Goal: Information Seeking & Learning: Learn about a topic

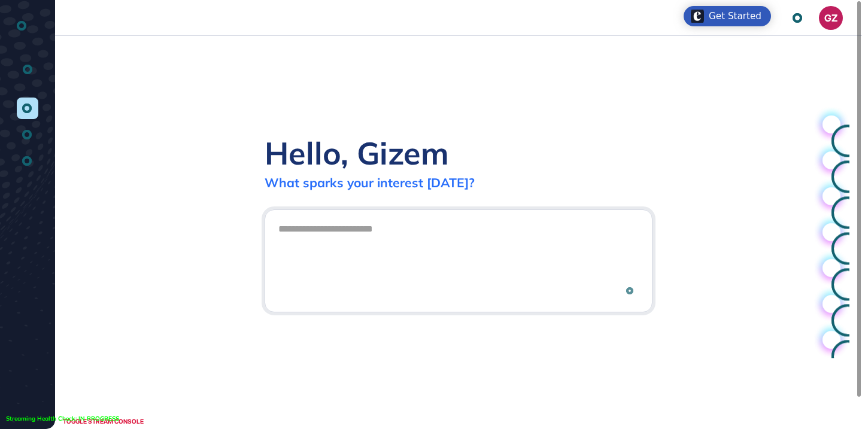
scroll to position [1, 1]
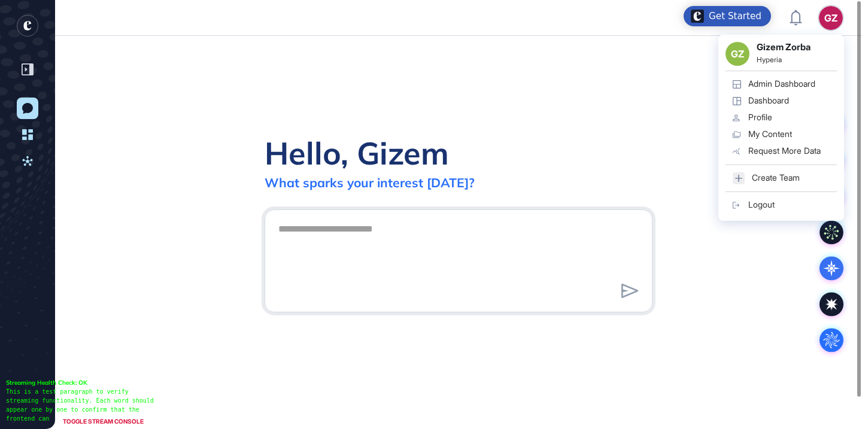
click at [793, 91] on link "Admin Dashboard" at bounding box center [781, 84] width 111 height 17
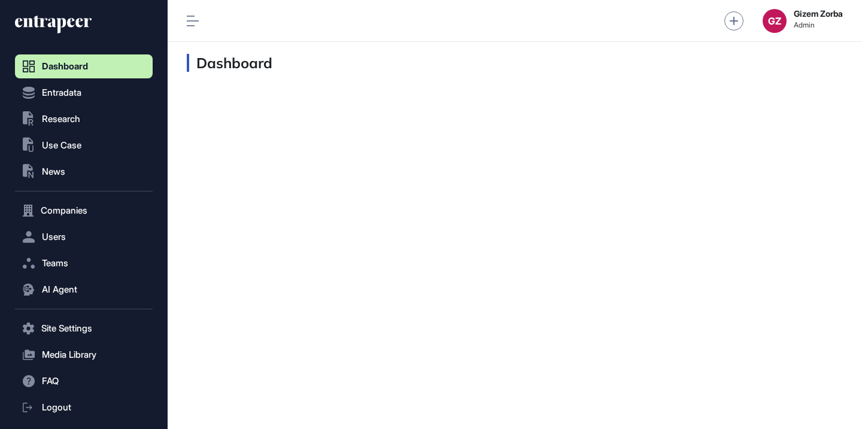
scroll to position [1, 1]
click at [77, 298] on button "AI Agent" at bounding box center [84, 290] width 138 height 24
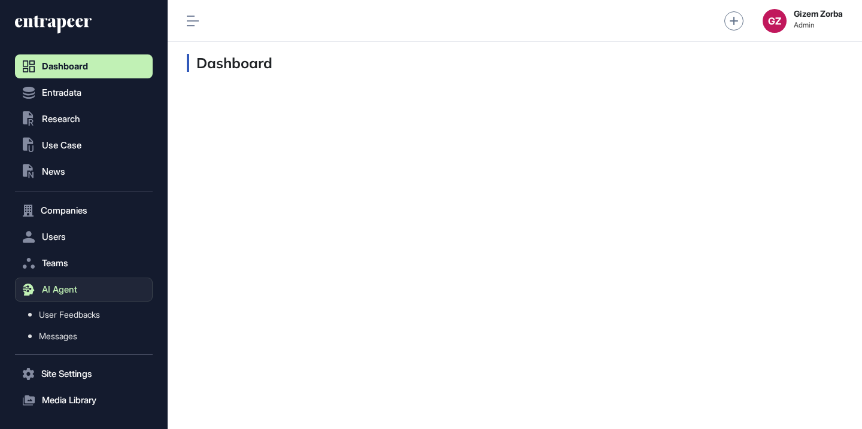
click at [65, 287] on span "AI Agent" at bounding box center [59, 290] width 35 height 10
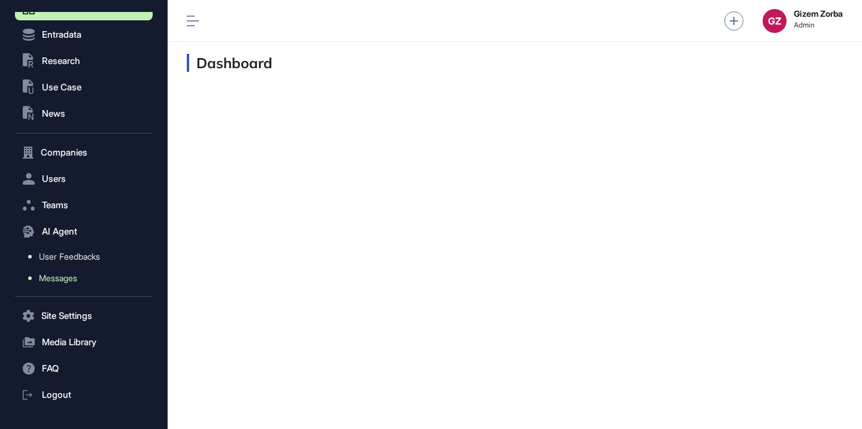
scroll to position [78, 0]
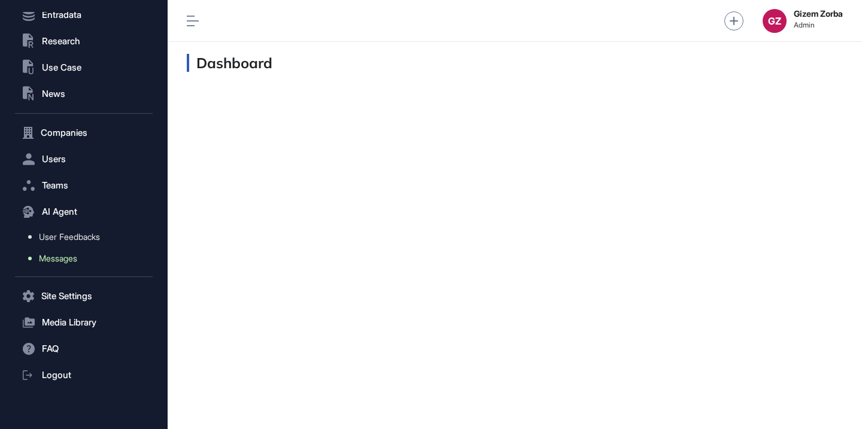
click at [75, 254] on span "Messages" at bounding box center [58, 259] width 38 height 10
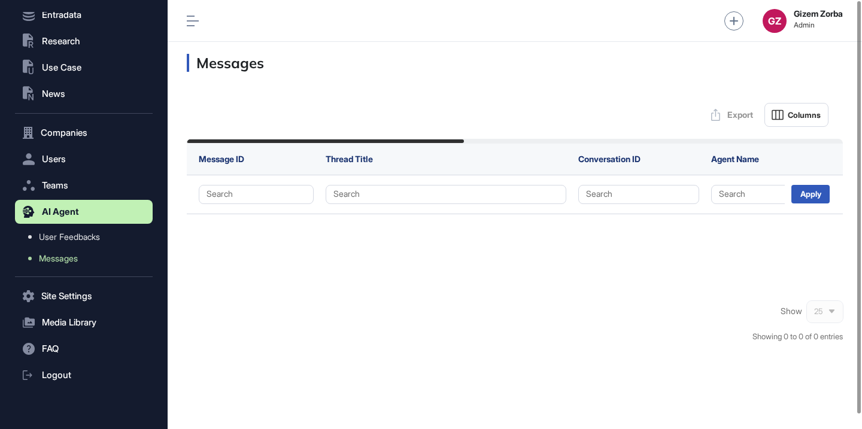
click at [366, 66] on h3 "Messages" at bounding box center [515, 63] width 656 height 18
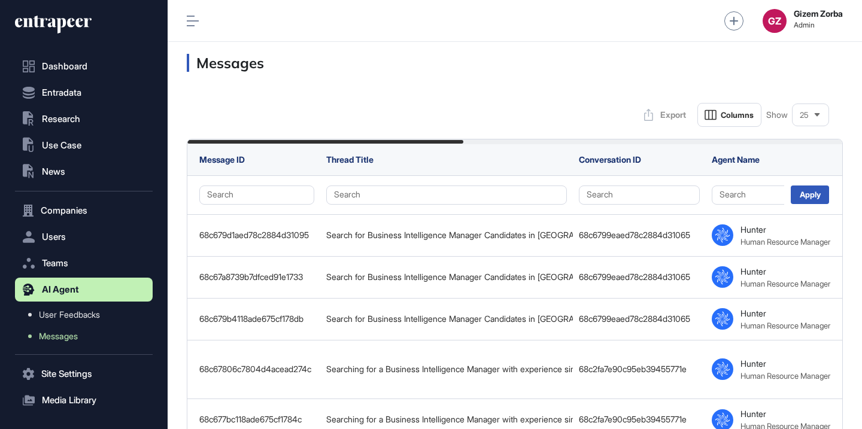
click at [64, 20] on icon at bounding box center [61, 26] width 10 height 16
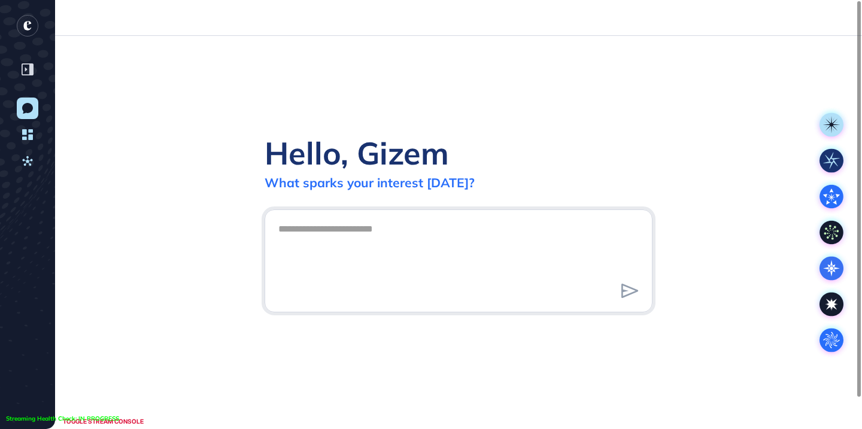
scroll to position [1, 1]
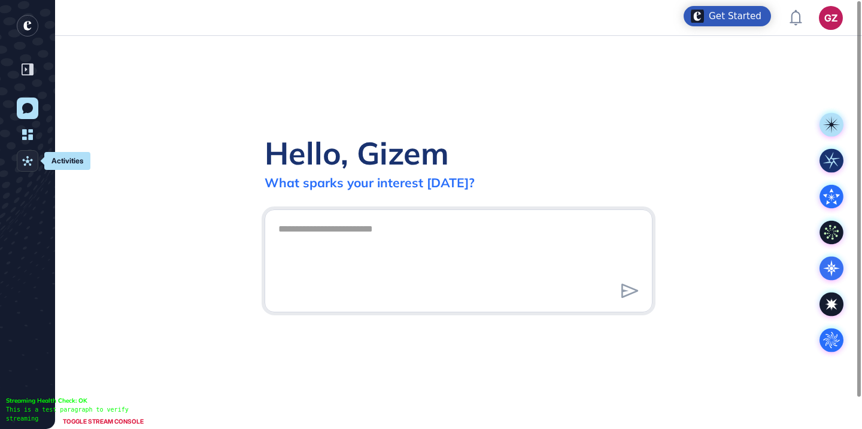
click at [21, 168] on link "Activities" at bounding box center [28, 161] width 22 height 22
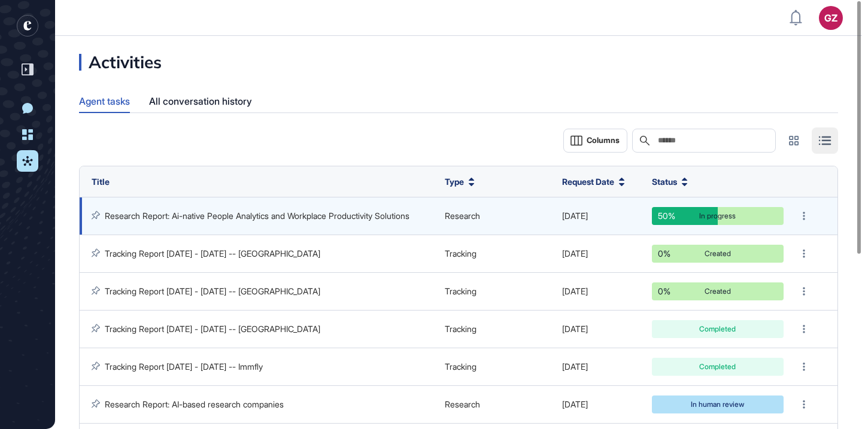
click at [242, 219] on link "Research Report: Ai-native People Analytics and Workplace Productivity Solutions" at bounding box center [257, 216] width 305 height 10
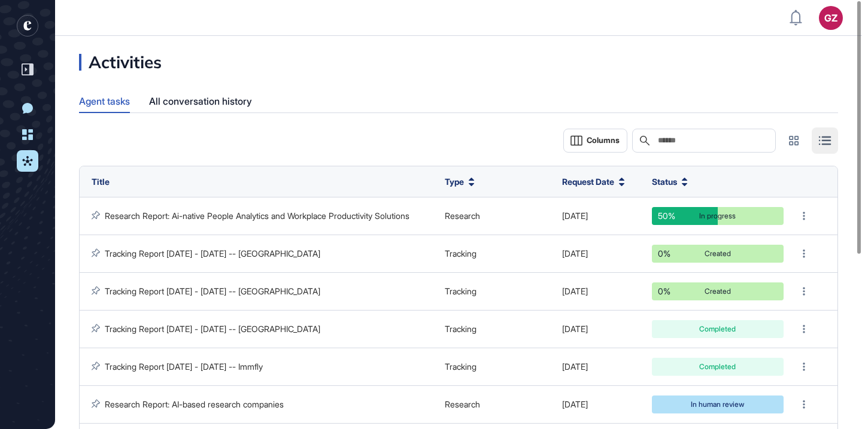
click at [28, 23] on rect "entrapeer-logo" at bounding box center [28, 26] width 22 height 22
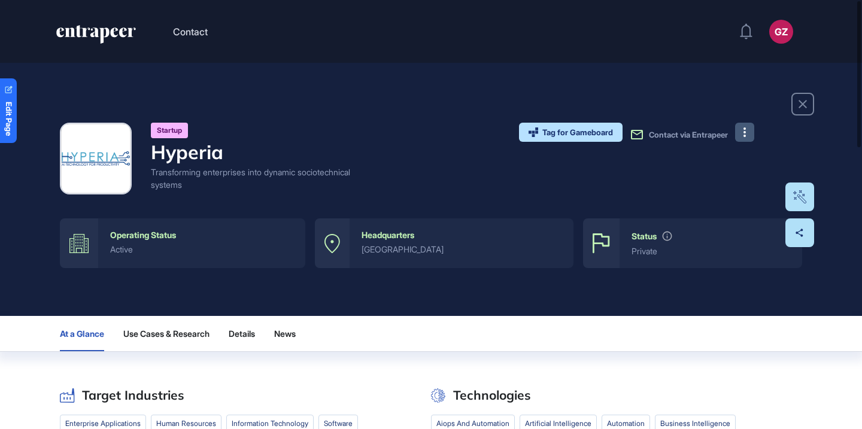
click at [741, 134] on button at bounding box center [744, 132] width 19 height 19
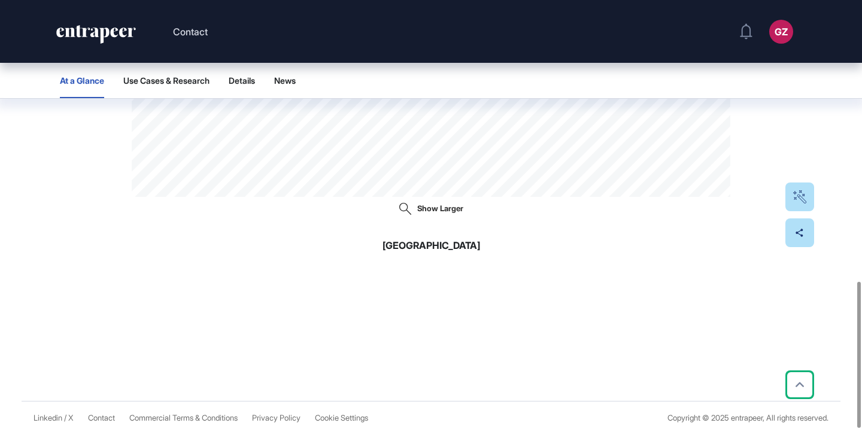
scroll to position [824, 0]
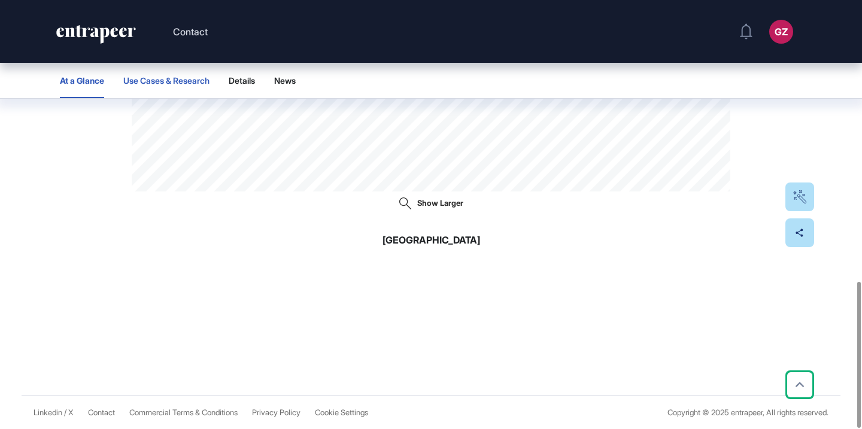
click at [180, 90] on button "Use Cases & Research" at bounding box center [166, 80] width 86 height 35
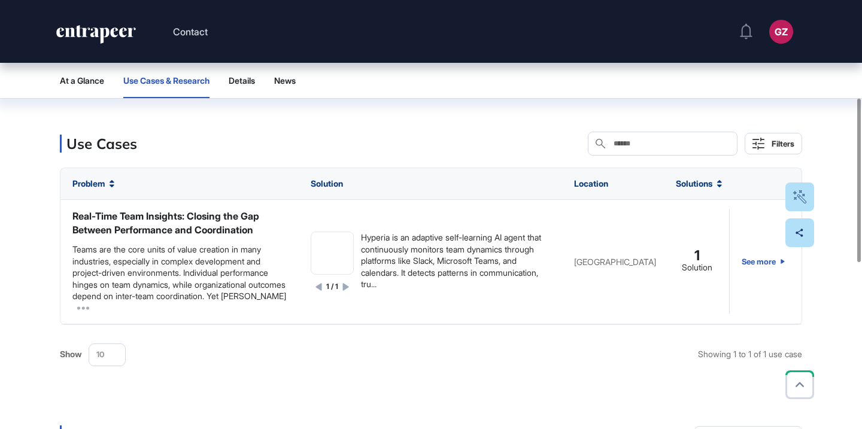
scroll to position [256, 0]
click at [204, 28] on button "Contact" at bounding box center [190, 32] width 35 height 16
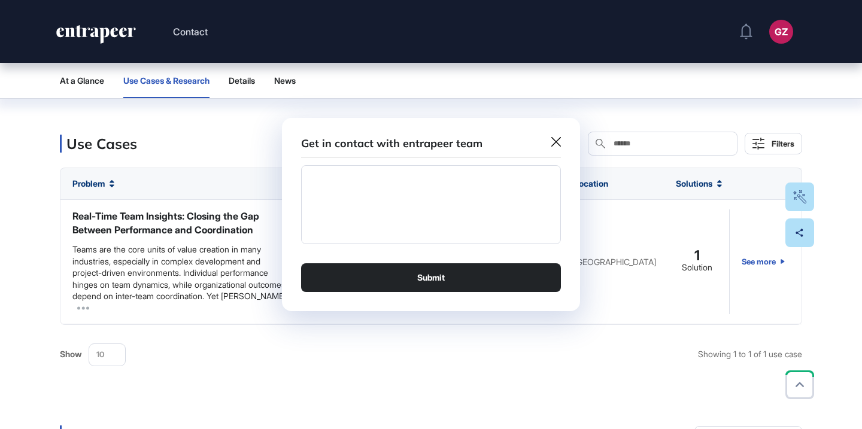
click at [556, 143] on icon at bounding box center [556, 142] width 10 height 10
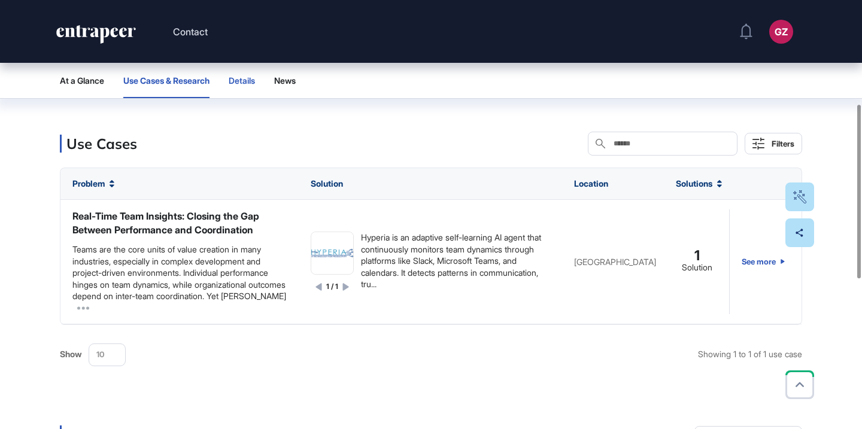
click at [255, 84] on span "Details" at bounding box center [242, 81] width 26 height 10
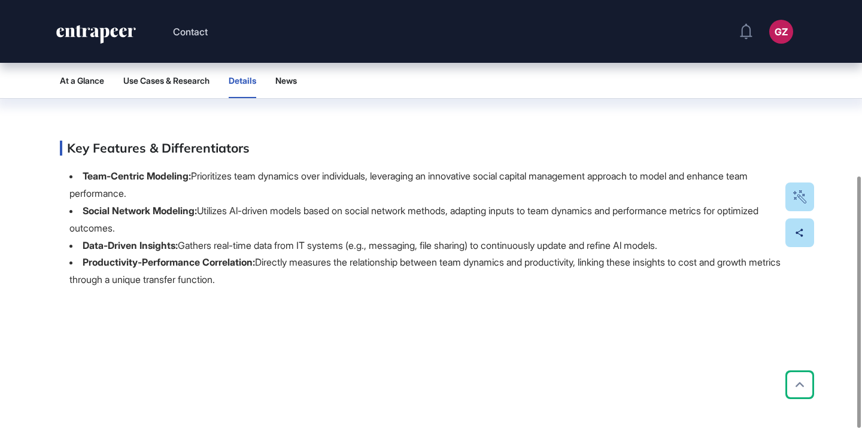
scroll to position [299, 0]
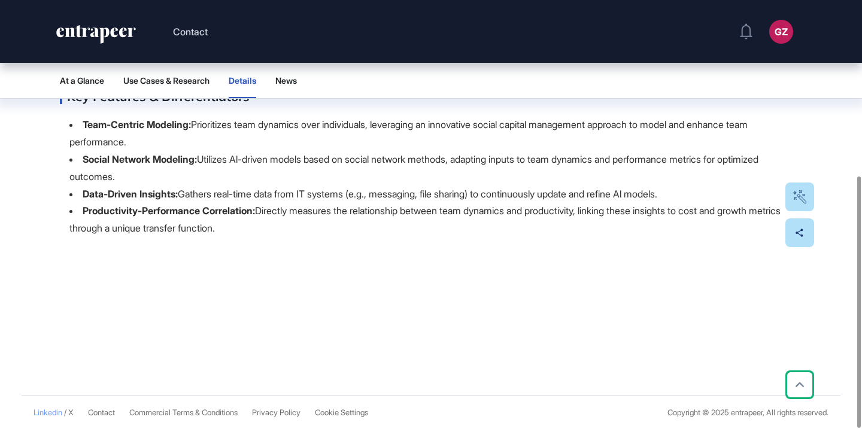
click at [53, 412] on link "Linkedin" at bounding box center [48, 412] width 29 height 9
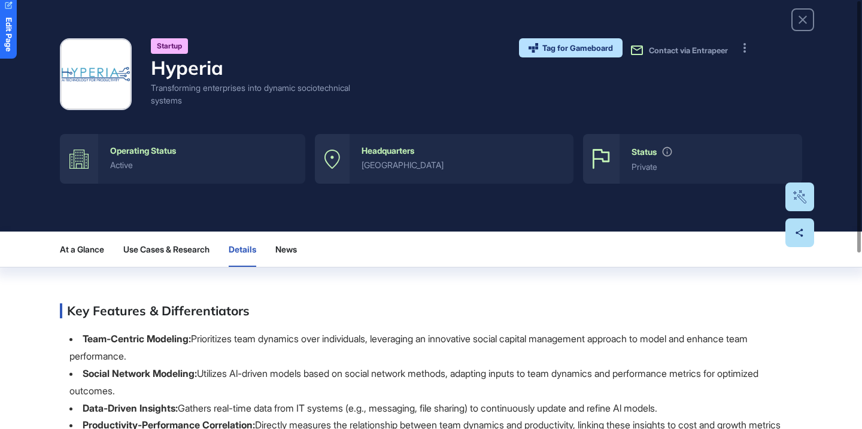
scroll to position [0, 0]
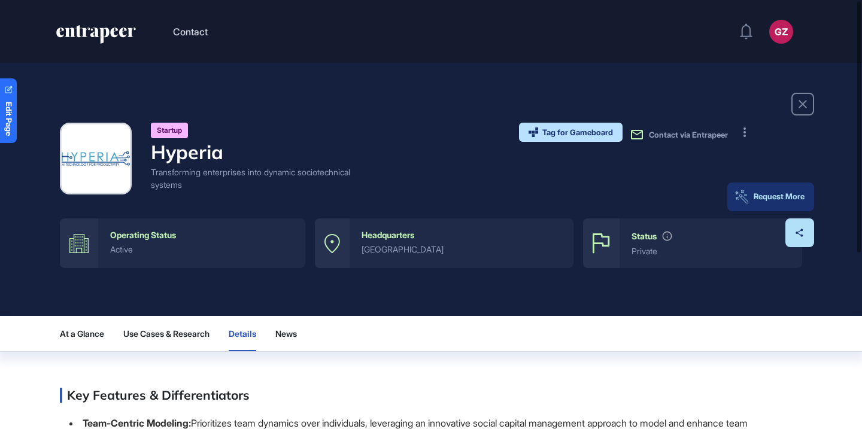
click at [801, 192] on div "Request More" at bounding box center [771, 197] width 68 height 10
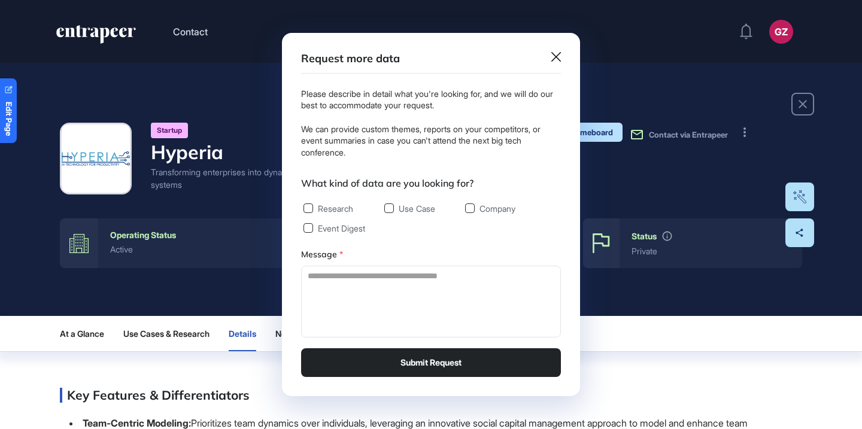
click at [553, 58] on icon at bounding box center [556, 57] width 10 height 10
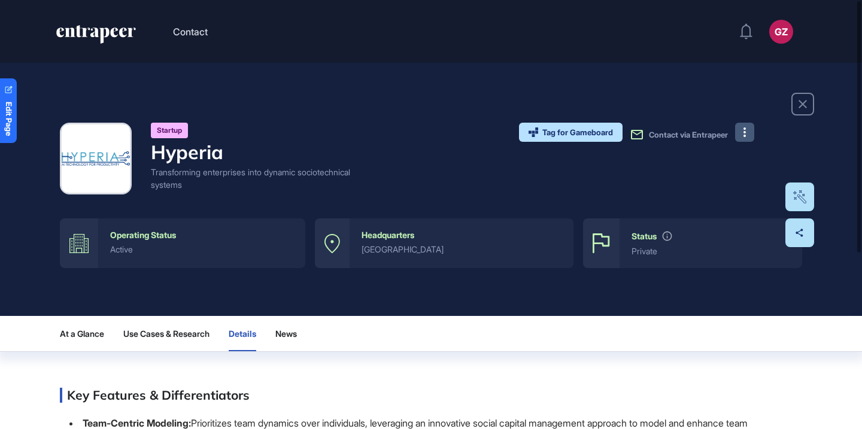
click at [749, 131] on button at bounding box center [744, 132] width 19 height 19
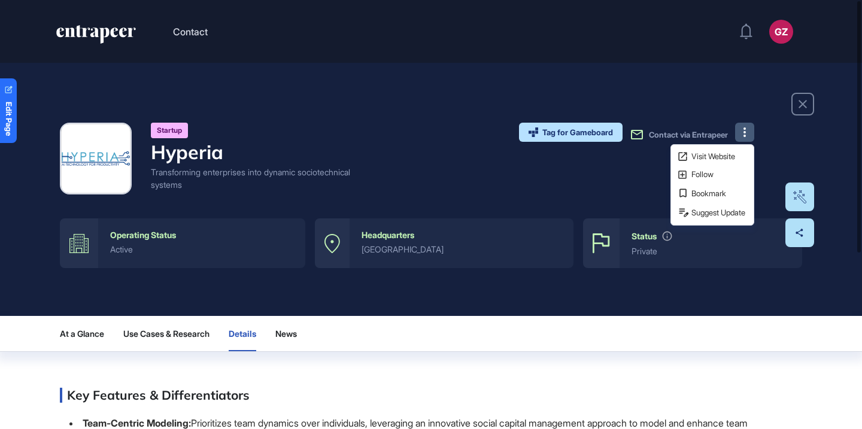
click at [441, 174] on div "Startup Hyperia Transforming enterprises into dynamic sociotechnical systems Ta…" at bounding box center [431, 159] width 742 height 72
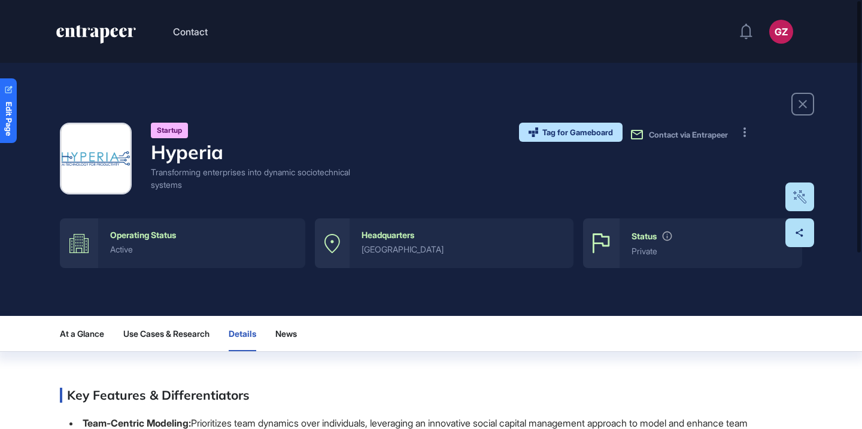
click at [278, 336] on div "At a Glance Use Cases & Research Details News" at bounding box center [431, 333] width 742 height 35
click at [291, 335] on span "News" at bounding box center [286, 334] width 22 height 10
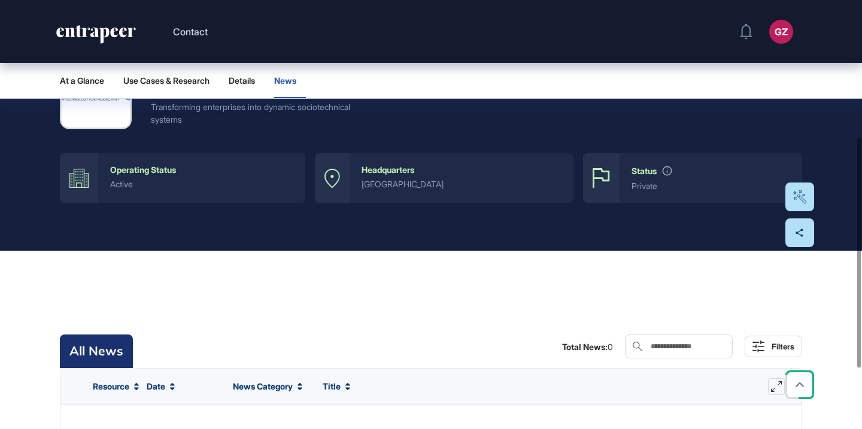
scroll to position [256, 0]
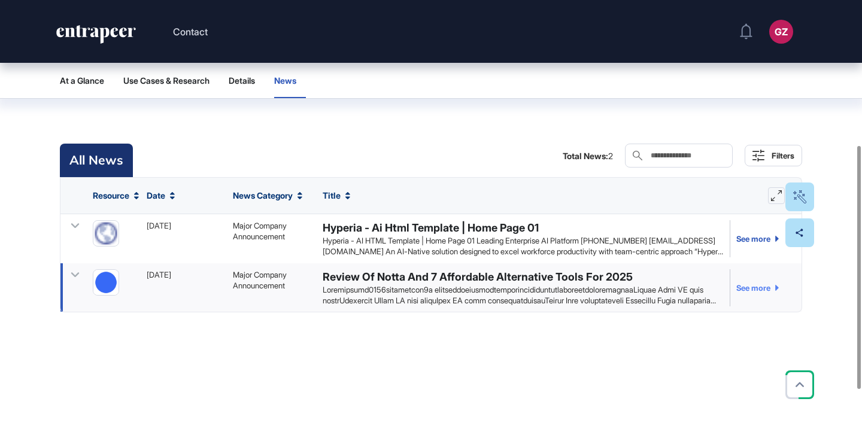
click at [750, 290] on link "See more" at bounding box center [754, 287] width 49 height 37
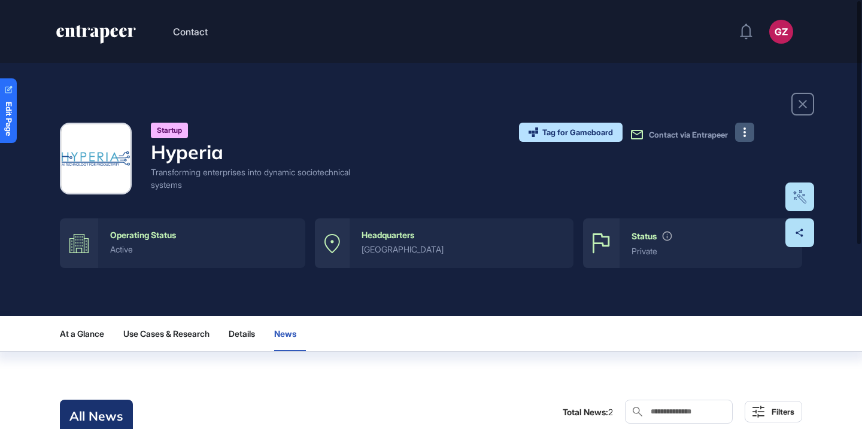
click at [747, 135] on button at bounding box center [744, 132] width 19 height 19
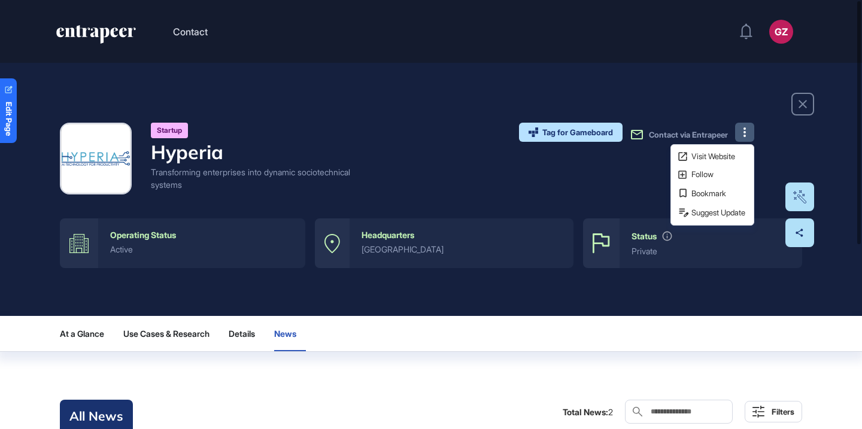
click at [723, 111] on div "Startup Hyperia Transforming enterprises into dynamic sociotechnical systems Ta…" at bounding box center [431, 189] width 862 height 253
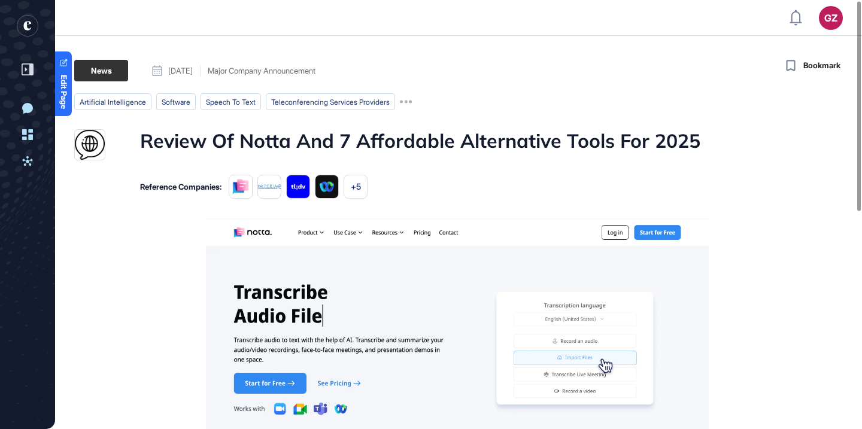
scroll to position [4, 0]
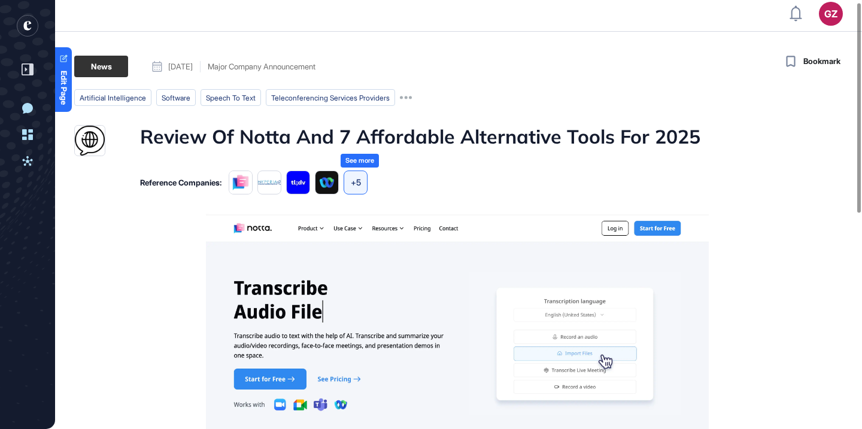
click at [357, 190] on div "+5" at bounding box center [356, 183] width 24 height 24
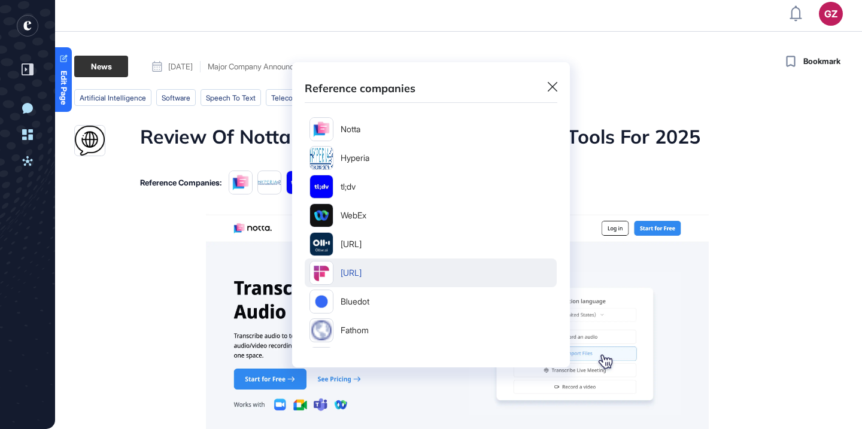
scroll to position [26, 0]
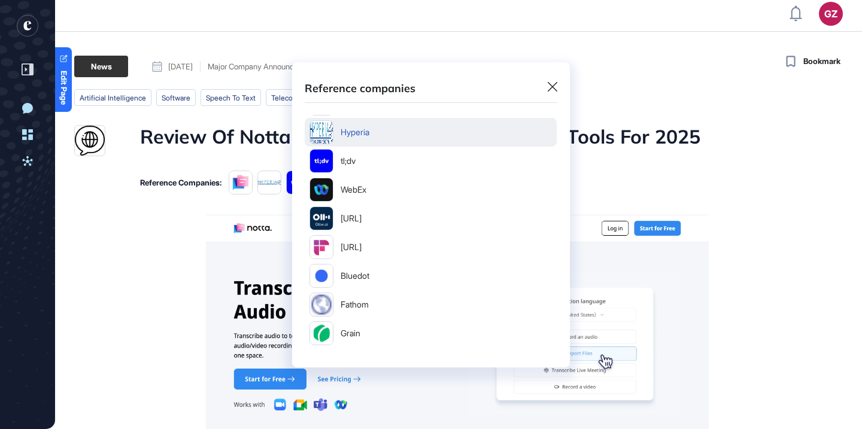
click at [362, 130] on div "Hyperia" at bounding box center [355, 133] width 29 height 10
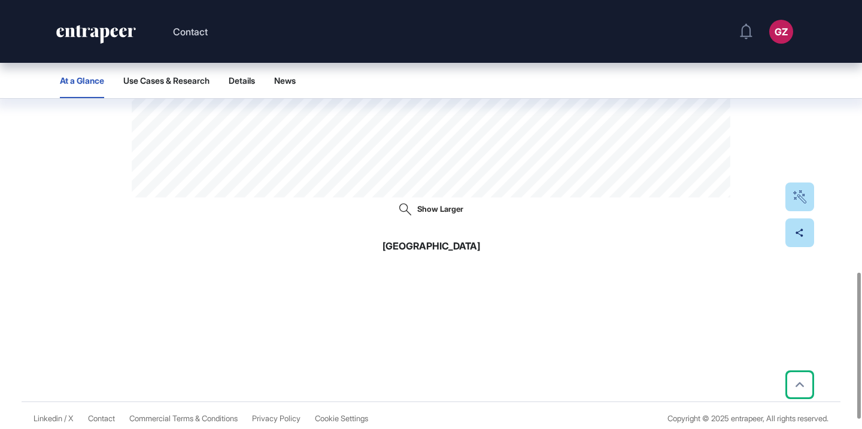
scroll to position [824, 0]
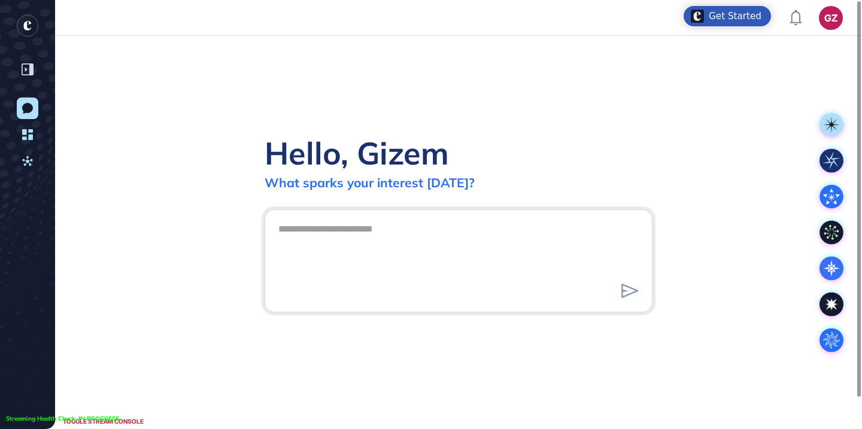
scroll to position [1, 1]
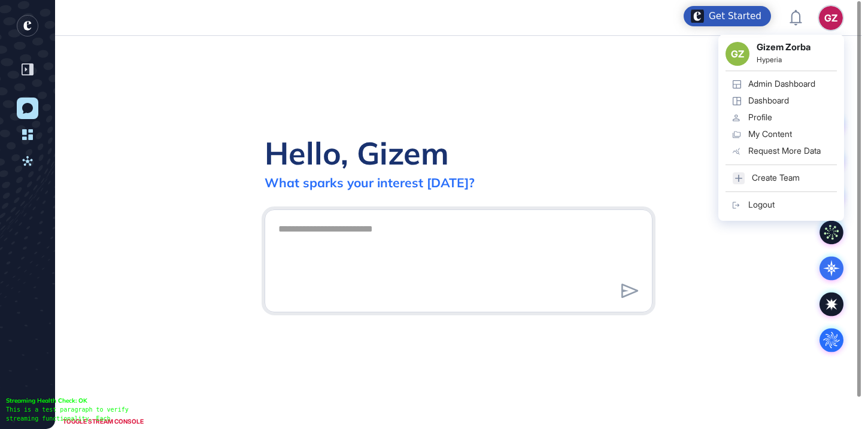
click at [797, 84] on div "Admin Dashboard" at bounding box center [781, 84] width 67 height 10
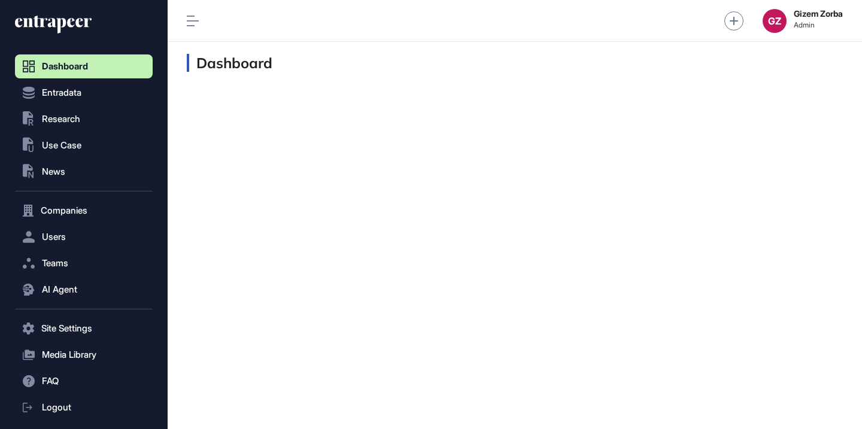
scroll to position [1, 1]
click at [62, 211] on span "Companies" at bounding box center [64, 211] width 47 height 10
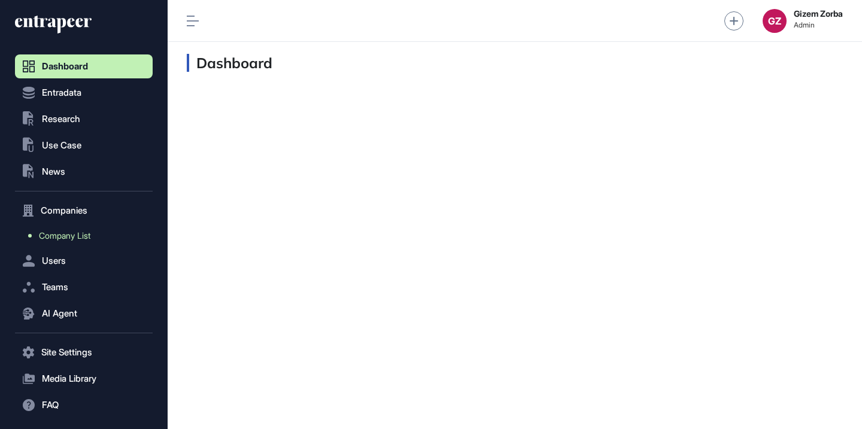
click at [54, 236] on span "Company List" at bounding box center [64, 236] width 51 height 10
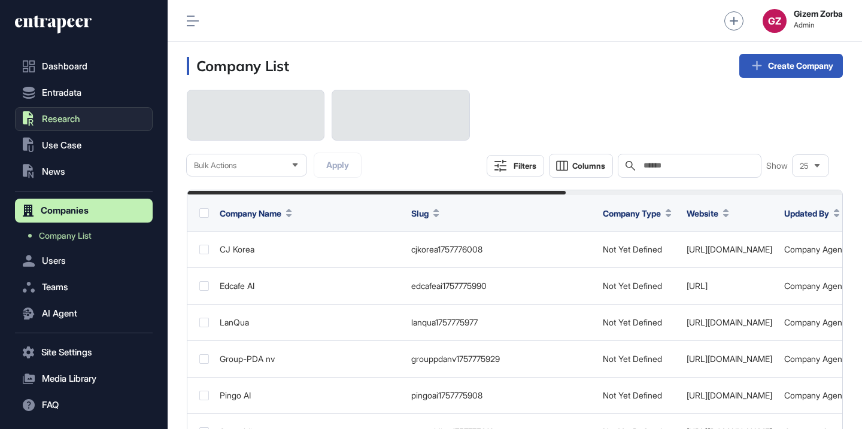
click at [57, 125] on button ".st0{fill:currentColor} Research" at bounding box center [84, 119] width 138 height 24
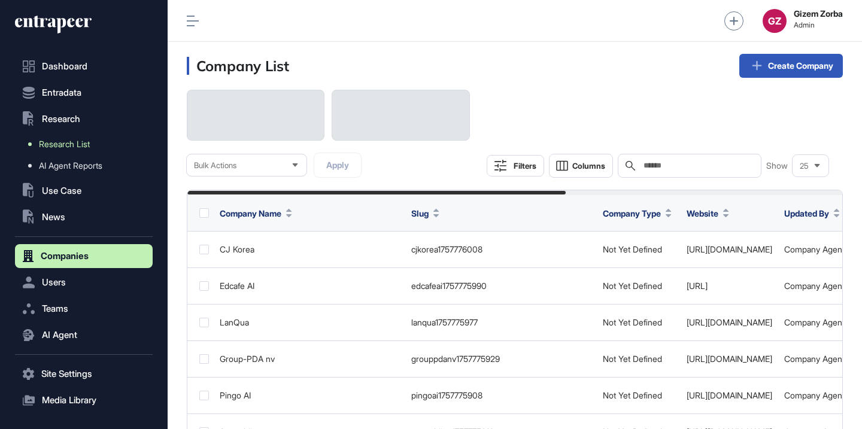
click at [62, 143] on span "Research List" at bounding box center [64, 145] width 51 height 10
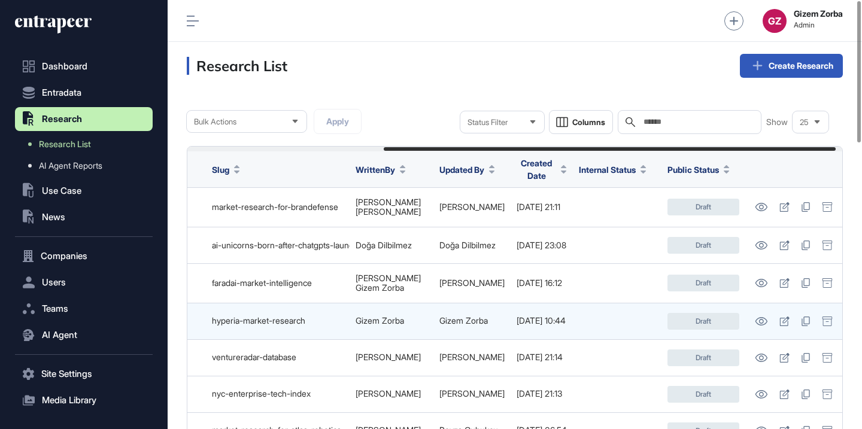
scroll to position [0, 294]
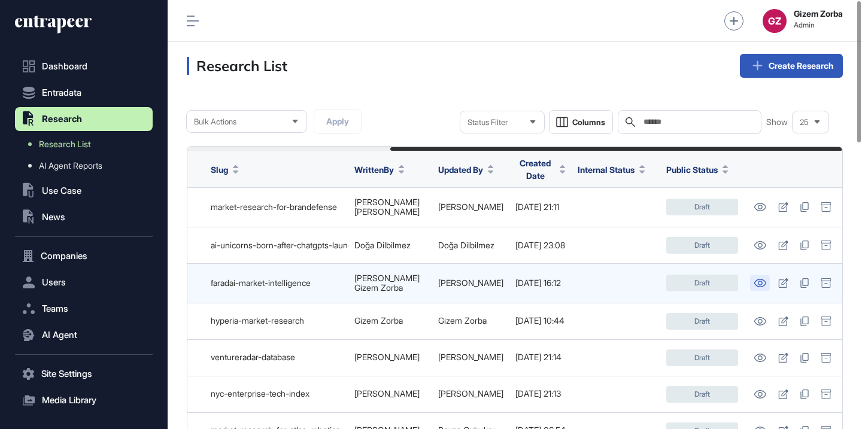
click at [762, 281] on icon at bounding box center [760, 283] width 12 height 8
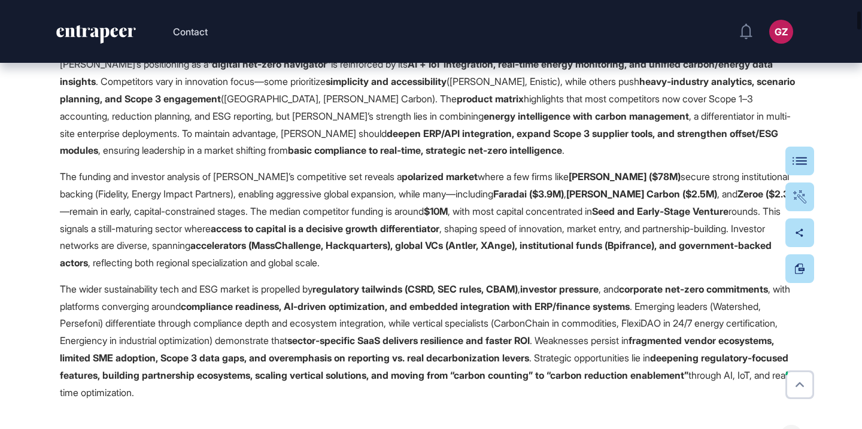
scroll to position [1511, 0]
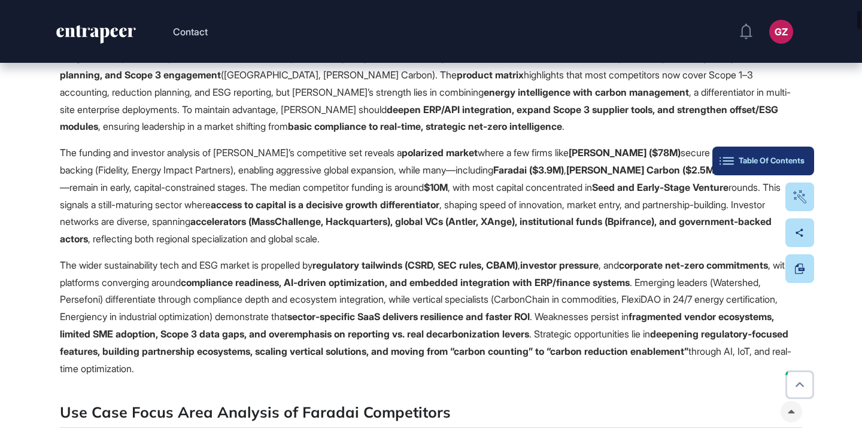
click at [792, 159] on div "Table Of Contents" at bounding box center [763, 161] width 83 height 10
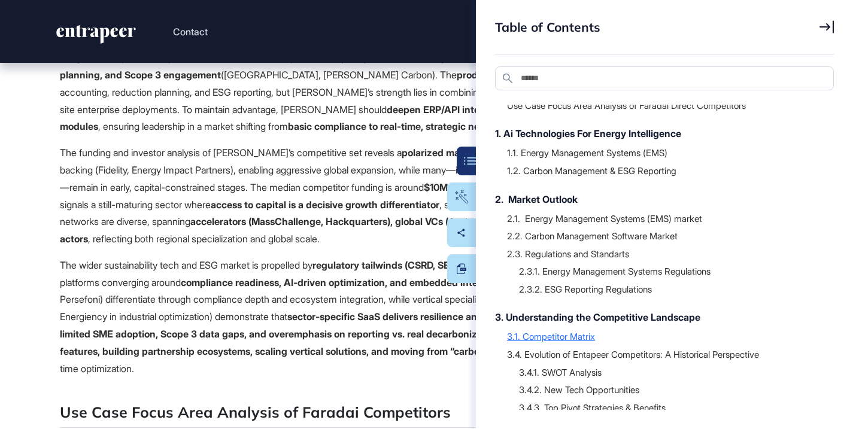
scroll to position [45, 0]
click at [560, 337] on div "3.1. Competitor Matrix" at bounding box center [664, 335] width 315 height 12
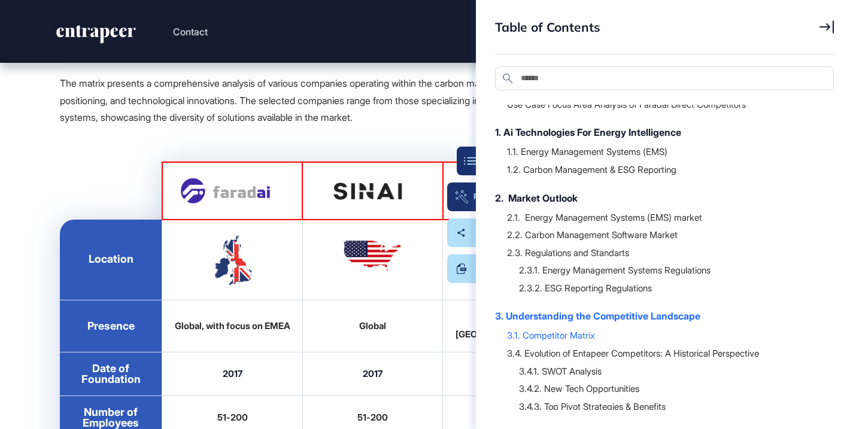
scroll to position [19362, 0]
click at [459, 166] on button "Table Of Contents" at bounding box center [425, 161] width 102 height 29
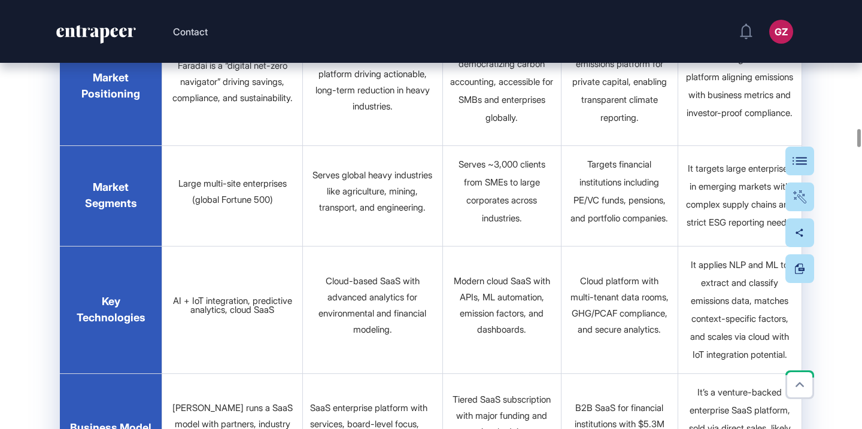
scroll to position [19987, 0]
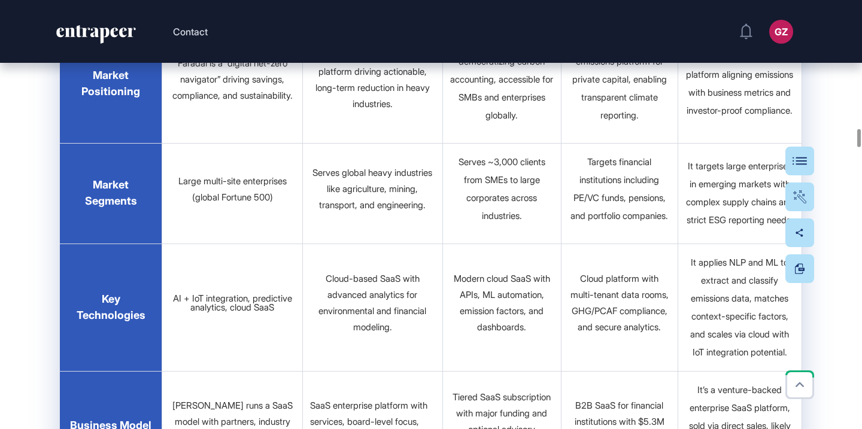
drag, startPoint x: 84, startPoint y: 113, endPoint x: 130, endPoint y: 288, distance: 180.7
click at [131, 289] on tbody "Location Presence Global, with focus on EMEA Global Europe & United States Glob…" at bounding box center [431, 266] width 742 height 1342
drag, startPoint x: 142, startPoint y: 283, endPoint x: 74, endPoint y: 125, distance: 172.2
click at [74, 125] on tbody "Location Presence Global, with focus on EMEA Global Europe & United States Glob…" at bounding box center [431, 266] width 742 height 1342
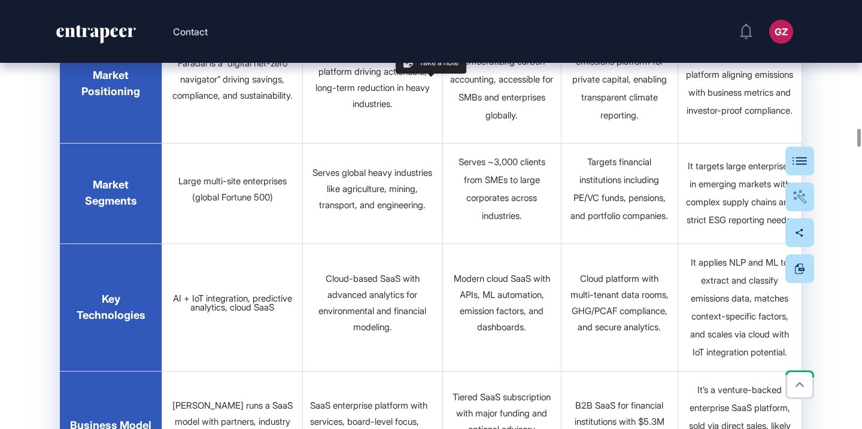
copy tbody "Location Presence Global, with focus on EMEA Global Europe & United States Glob…"
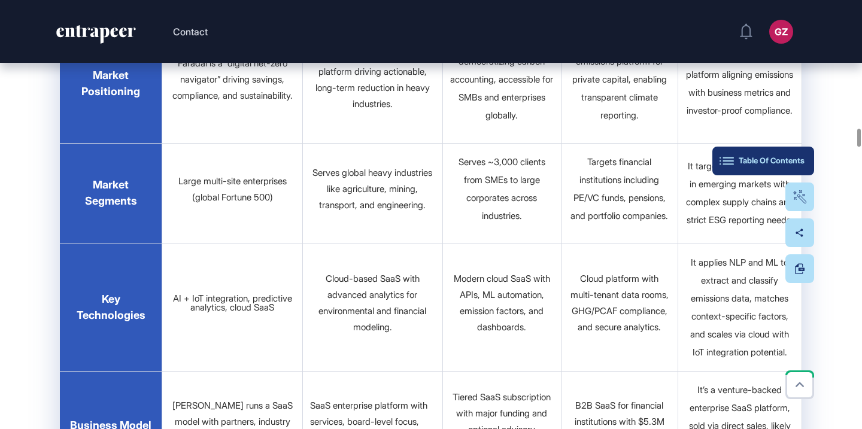
click at [792, 153] on button "Table Of Contents" at bounding box center [764, 161] width 102 height 29
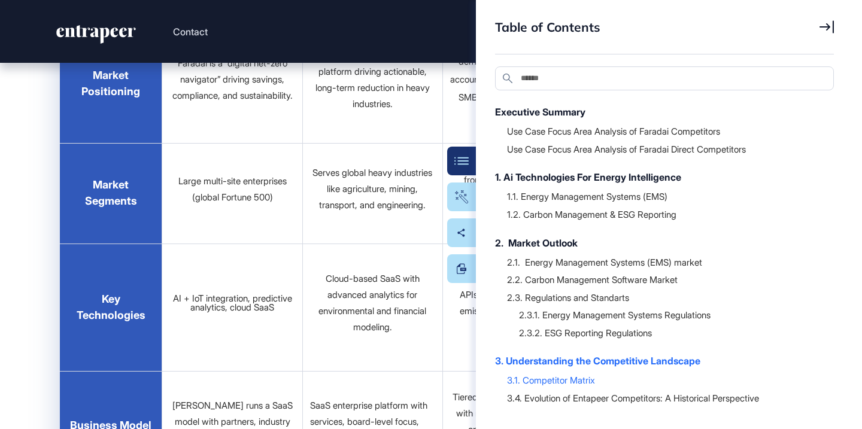
scroll to position [314, 0]
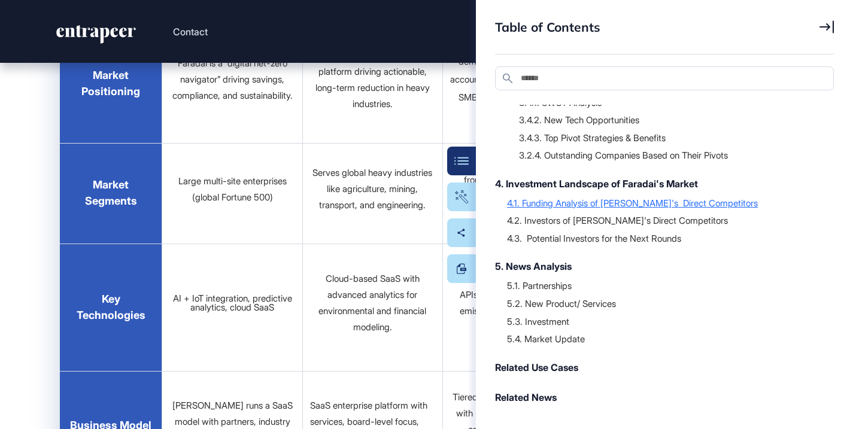
click at [590, 201] on div "4.1. Funding Analysis of Faradai's Direct Competitors" at bounding box center [664, 203] width 315 height 12
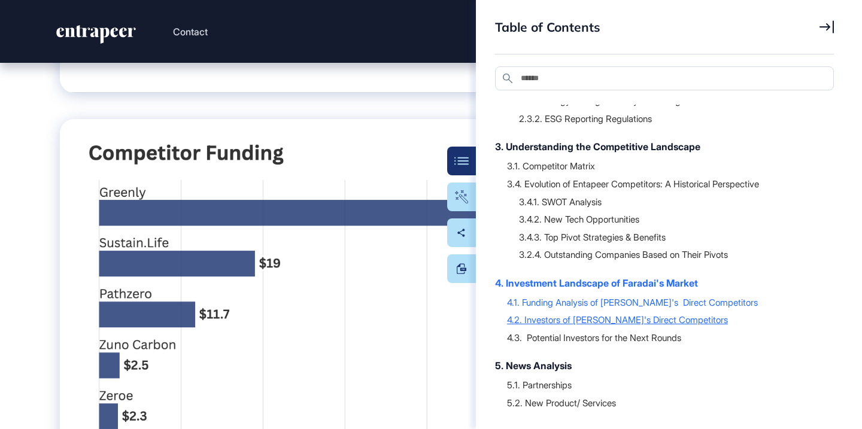
scroll to position [210, 0]
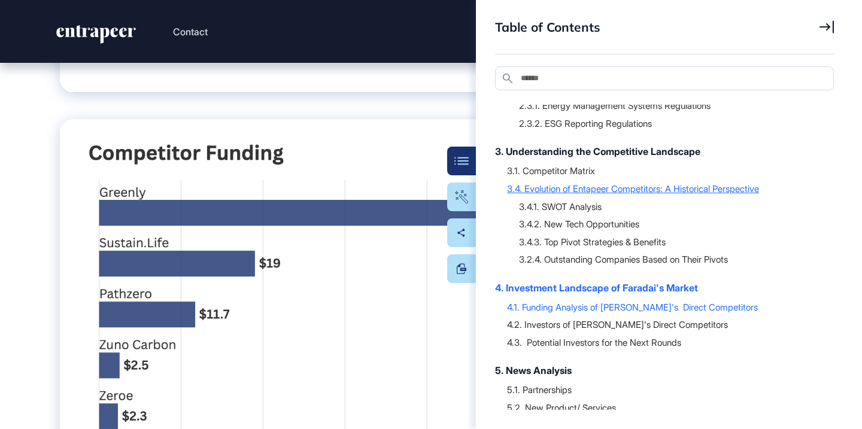
click at [599, 192] on div "3.4. Evolution of Entapeer Competitors: A Historical Perspective" at bounding box center [664, 189] width 315 height 12
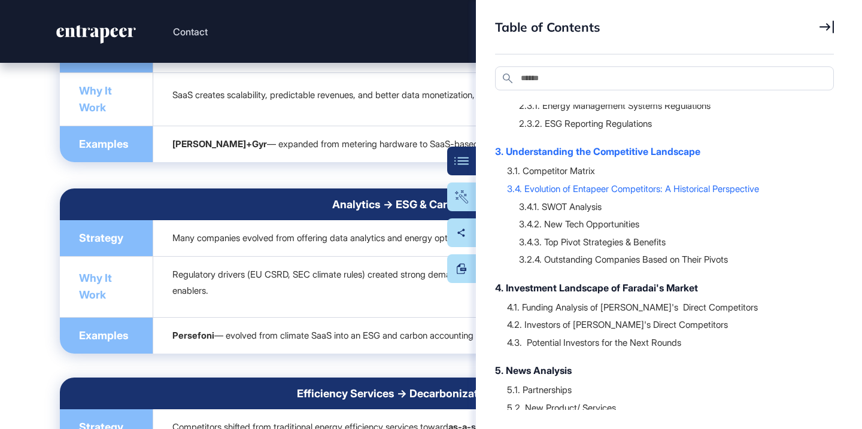
scroll to position [32053, 0]
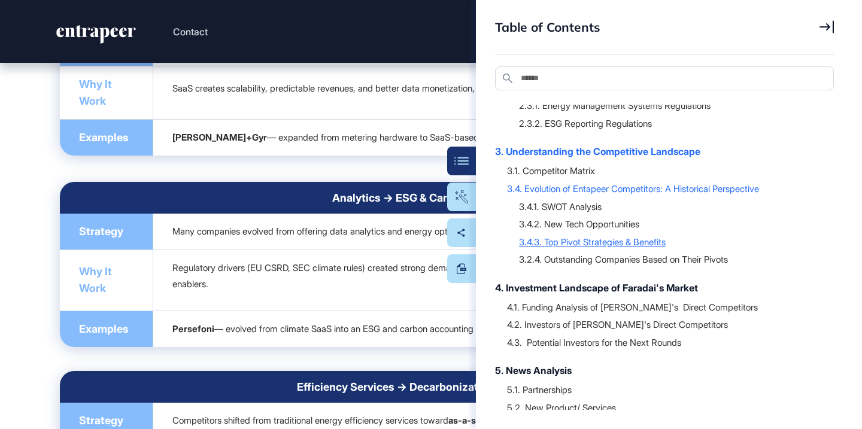
click at [554, 242] on div "3.4.3. Top Pivot Strategies & Benefits" at bounding box center [670, 242] width 303 height 12
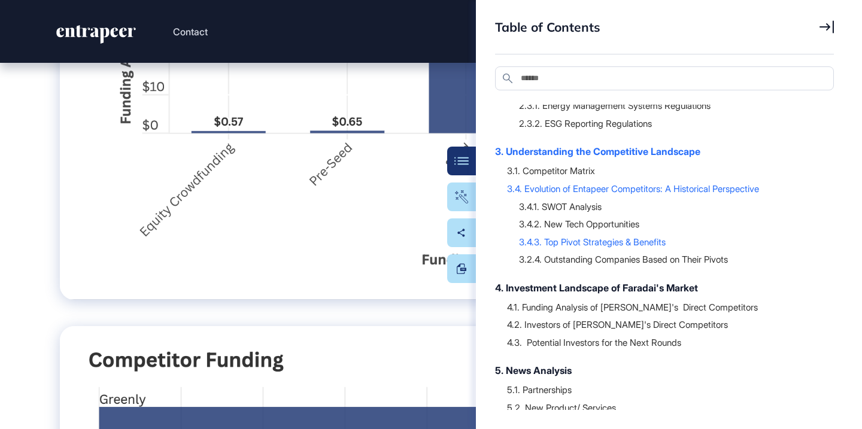
scroll to position [35735, 0]
